Goal: Information Seeking & Learning: Learn about a topic

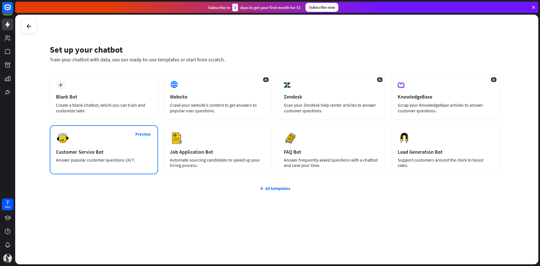
click at [132, 164] on div "Preview Customer Service Bot Answer popular customer questions 24/7." at bounding box center [104, 149] width 108 height 49
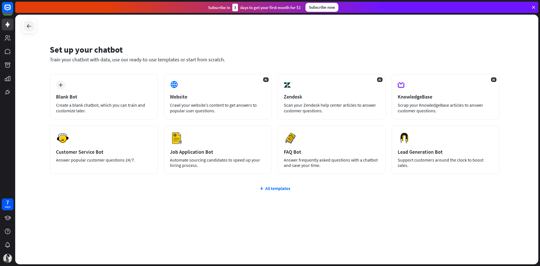
click at [28, 24] on icon at bounding box center [29, 26] width 7 height 7
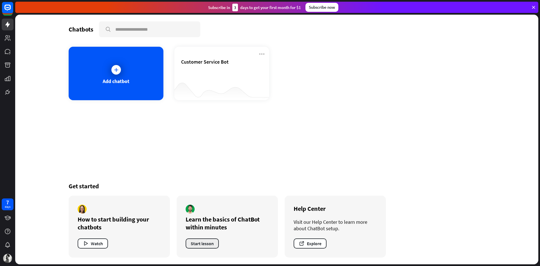
click at [194, 241] on button "Start lesson" at bounding box center [202, 243] width 33 height 10
click at [88, 242] on icon "button" at bounding box center [86, 243] width 6 height 6
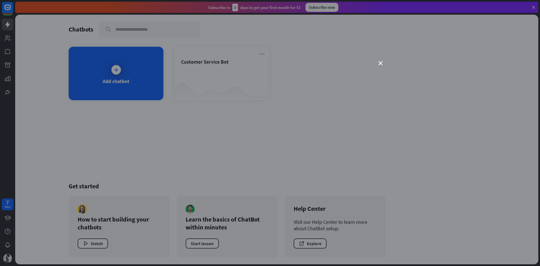
click at [383, 62] on div "close" at bounding box center [270, 133] width 540 height 266
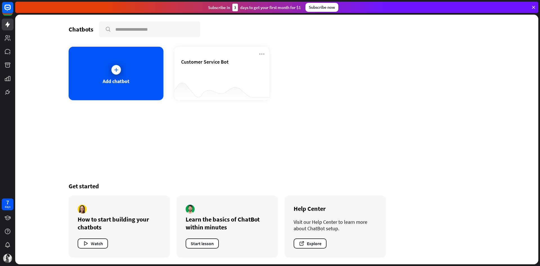
click at [114, 223] on div "How to start building your chatbots" at bounding box center [119, 223] width 83 height 16
click at [113, 203] on div "How to start building your chatbots Watch" at bounding box center [119, 226] width 101 height 62
click at [111, 204] on div "How to start building your chatbots Watch" at bounding box center [119, 226] width 101 height 62
click at [92, 244] on button "Watch" at bounding box center [93, 243] width 30 height 10
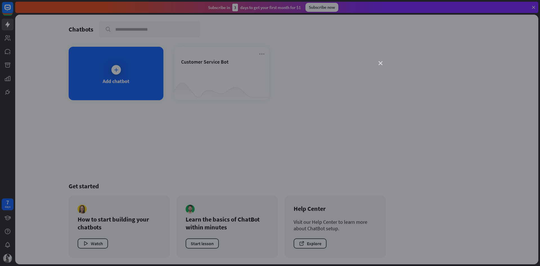
click at [380, 63] on icon "close" at bounding box center [380, 63] width 4 height 4
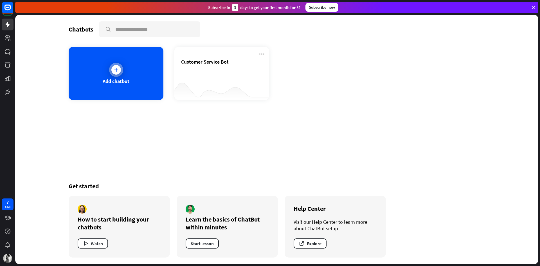
click at [118, 82] on div "Add chatbot" at bounding box center [116, 81] width 27 height 6
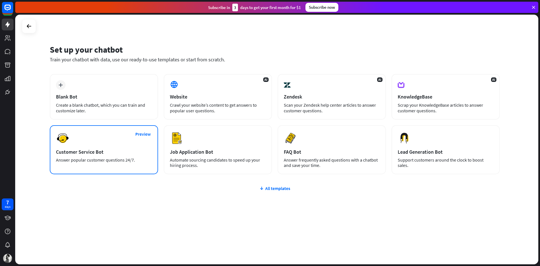
click at [88, 159] on div "Answer popular customer questions 24/7." at bounding box center [104, 159] width 96 height 5
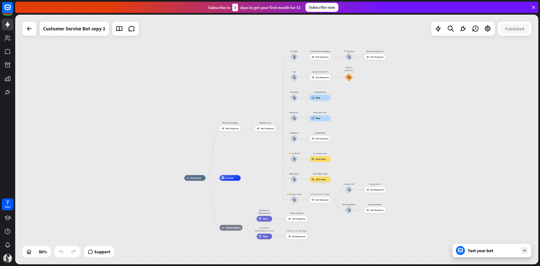
drag, startPoint x: 272, startPoint y: 175, endPoint x: 260, endPoint y: 196, distance: 23.5
click at [260, 196] on div "home_2 Start point Welcome message block_bot_response Bot Response 🔙 Main menu …" at bounding box center [314, 240] width 261 height 125
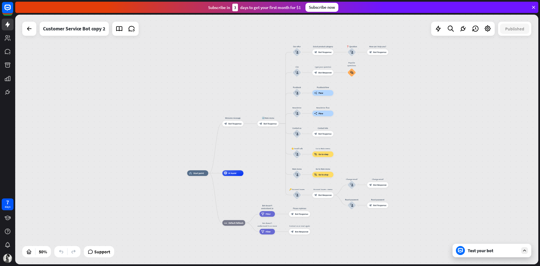
drag, startPoint x: 270, startPoint y: 179, endPoint x: 273, endPoint y: 173, distance: 5.8
click at [273, 173] on div "home_2 Start point Welcome message block_bot_response Bot Response 🔙 Main menu …" at bounding box center [317, 235] width 261 height 125
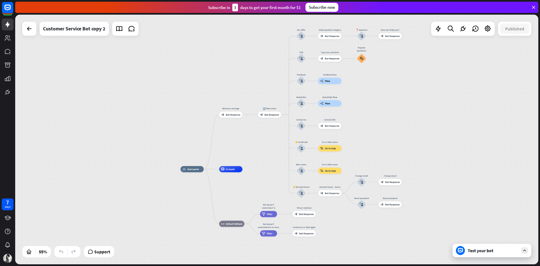
drag, startPoint x: 271, startPoint y: 173, endPoint x: 273, endPoint y: 169, distance: 4.2
click at [273, 169] on div "home_2 Start point Welcome message block_bot_response Bot Response 🔙 Main menu …" at bounding box center [324, 237] width 288 height 137
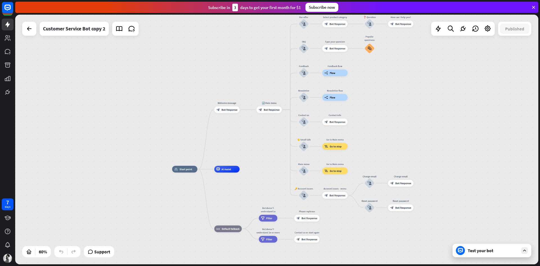
click at [93, 256] on div "Support" at bounding box center [99, 251] width 30 height 11
click at [96, 250] on span "Support" at bounding box center [102, 251] width 16 height 9
